Goal: Complete application form

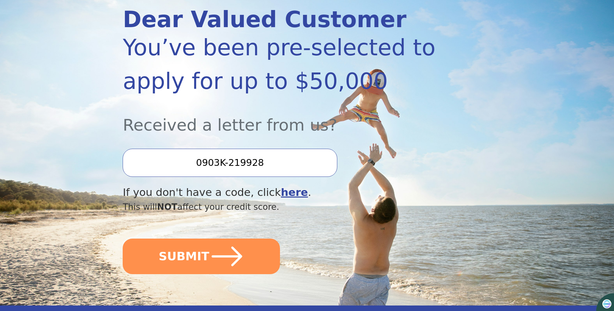
scroll to position [97, 0]
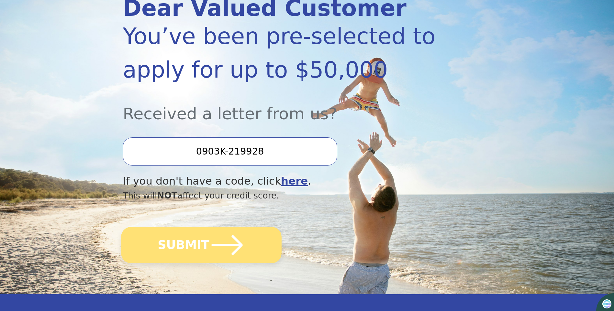
click at [217, 239] on icon "submit" at bounding box center [227, 246] width 36 height 36
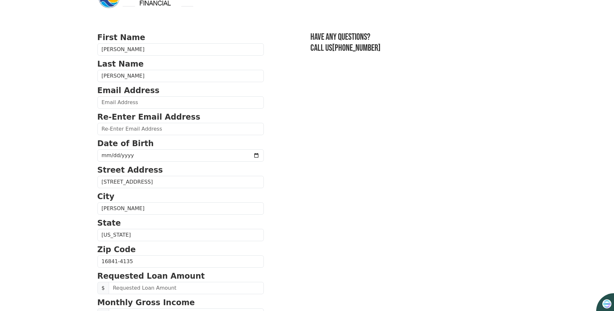
scroll to position [32, 0]
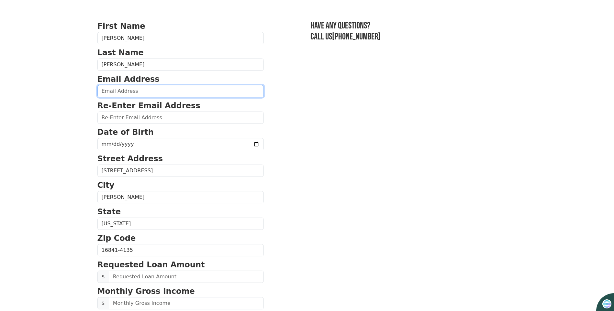
click at [160, 92] on input "email" at bounding box center [180, 91] width 166 height 12
type input "[EMAIL_ADDRESS][DOMAIN_NAME]"
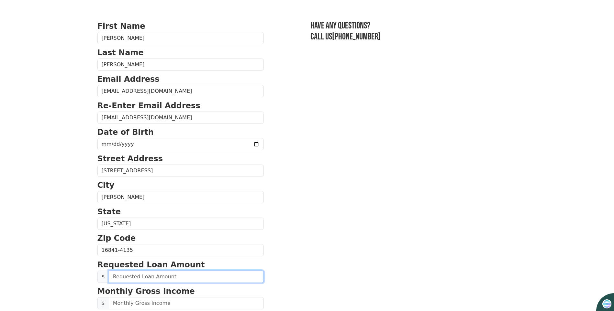
type input "30,000.00"
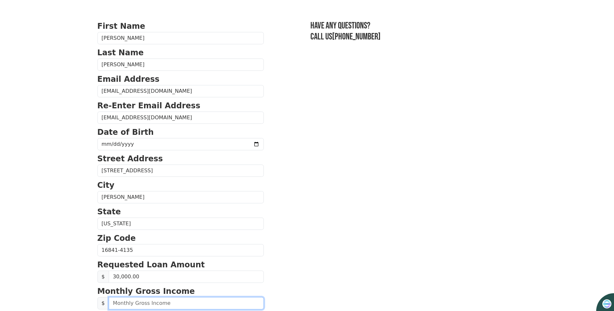
type input "8,500.00"
type input "(570) 367-1452"
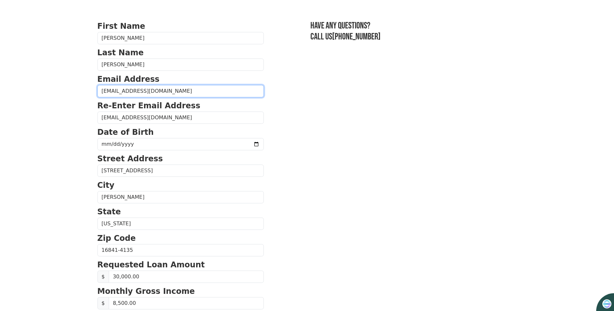
type input "30,000.00"
type input "8,500.00"
type input "(570) 367-1452"
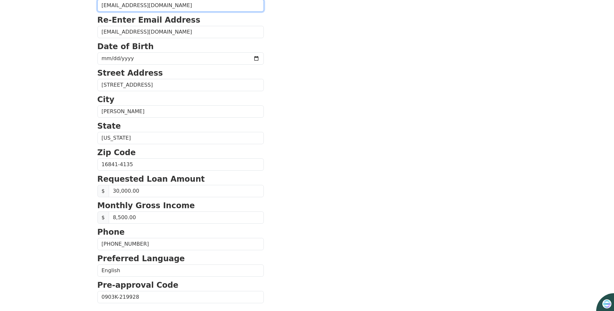
scroll to position [107, 0]
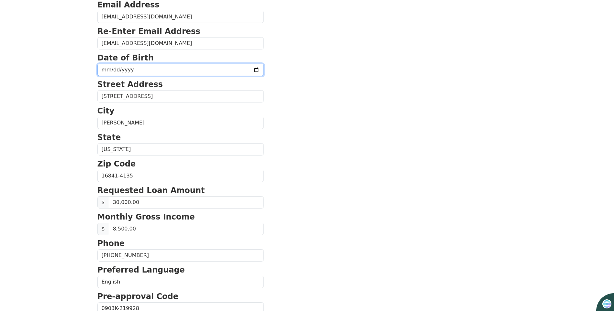
click at [162, 71] on input "date" at bounding box center [180, 70] width 166 height 12
type input "0196-08-01"
type input "8619-08-01"
click at [161, 71] on input "8619-08-01" at bounding box center [180, 70] width 166 height 12
type input "1986-08-01"
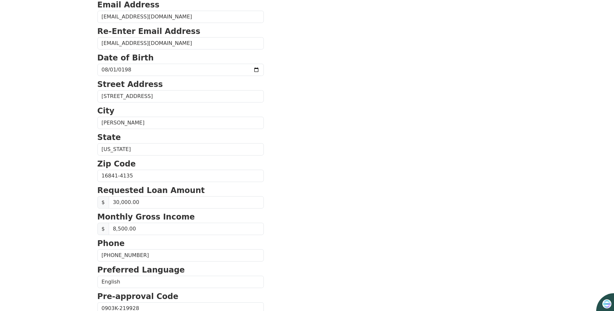
click at [197, 136] on p "State" at bounding box center [180, 138] width 166 height 12
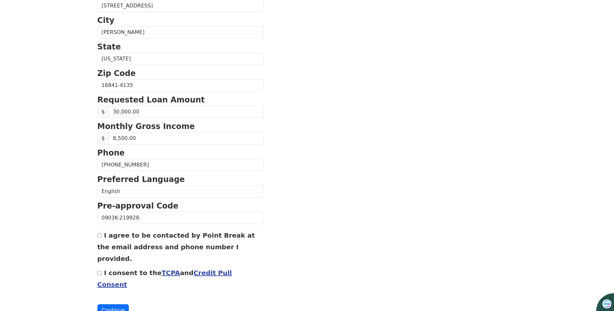
scroll to position [204, 0]
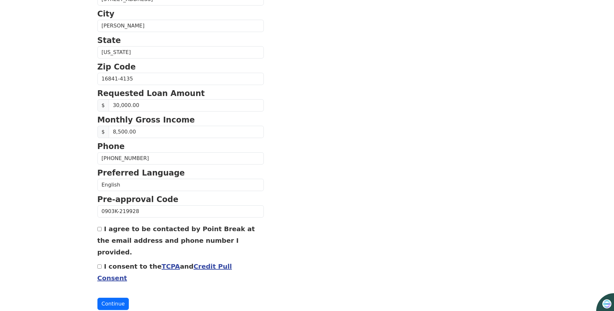
click at [100, 230] on input "I agree to be contacted by Point Break at the email address and phone number I …" at bounding box center [99, 229] width 4 height 4
checkbox input "true"
click at [100, 265] on input "I consent to the TCPA and Credit Pull Consent" at bounding box center [99, 267] width 4 height 4
checkbox input "true"
click at [113, 298] on button "Continue" at bounding box center [113, 304] width 32 height 12
